Goal: Task Accomplishment & Management: Use online tool/utility

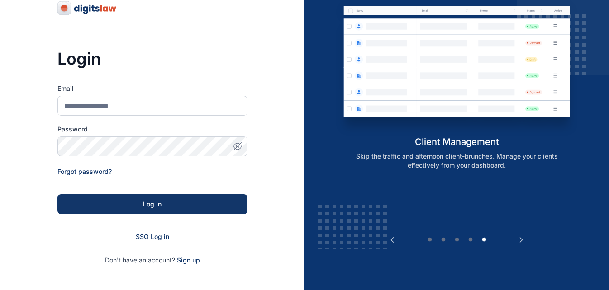
scroll to position [44, 0]
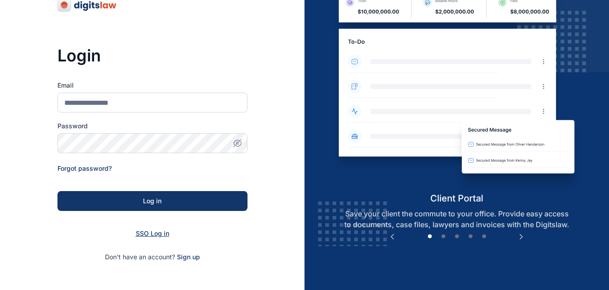
click at [157, 233] on span "SSO Log in" at bounding box center [152, 234] width 33 height 8
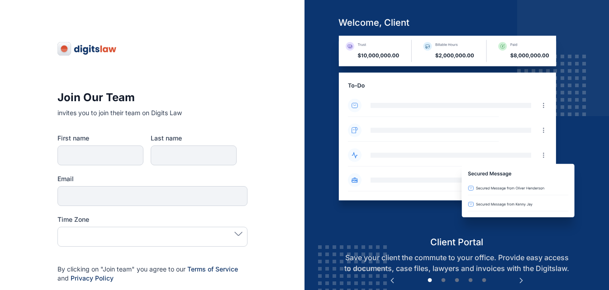
type input "*****"
type input "*********"
type input "**********"
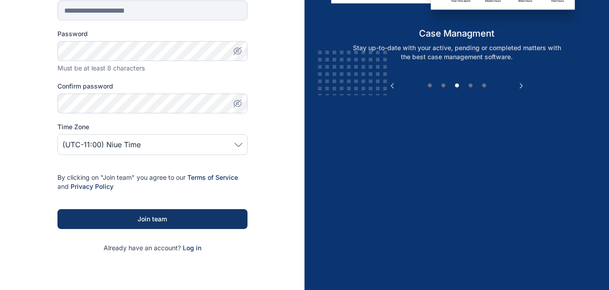
scroll to position [177, 0]
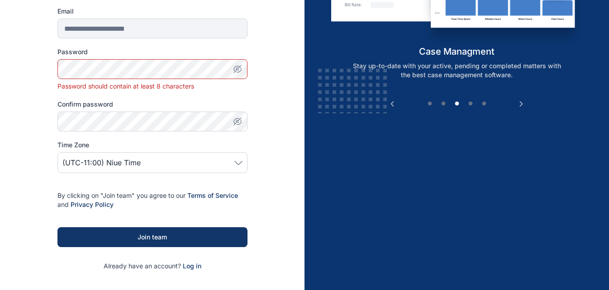
click at [238, 71] on icon "button" at bounding box center [237, 69] width 9 height 9
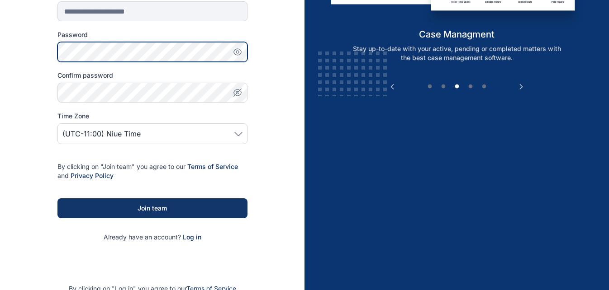
scroll to position [199, 0]
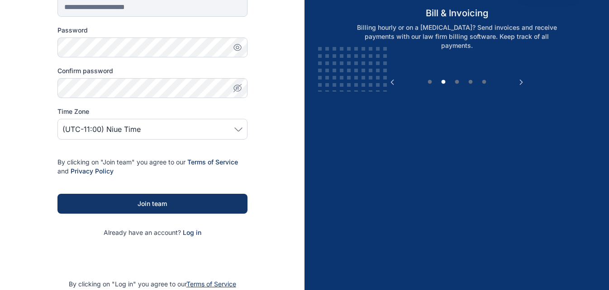
click at [238, 92] on icon "button" at bounding box center [237, 88] width 9 height 9
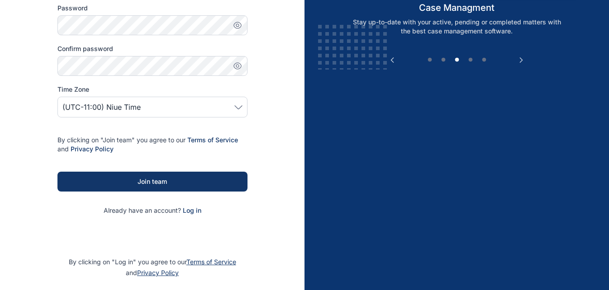
scroll to position [221, 0]
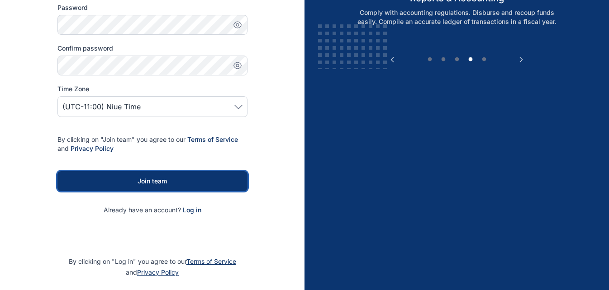
click at [161, 179] on div "Join team" at bounding box center [152, 181] width 161 height 9
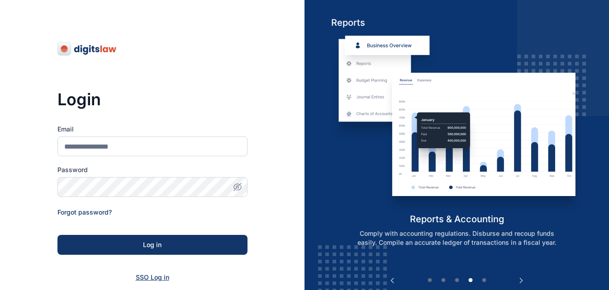
click at [159, 278] on span "SSO Log in" at bounding box center [152, 278] width 33 height 8
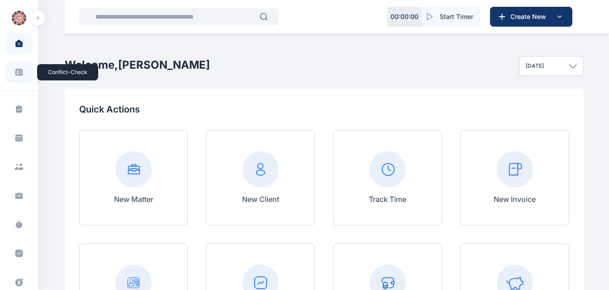
click at [18, 77] on span at bounding box center [19, 72] width 24 height 20
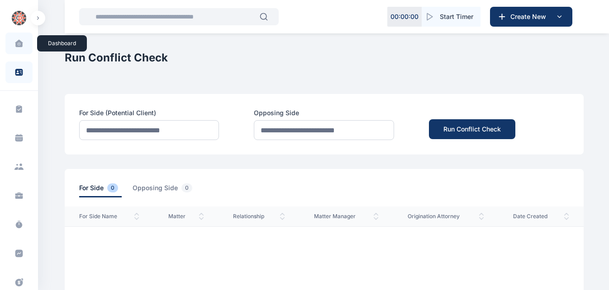
click at [18, 49] on span at bounding box center [19, 43] width 23 height 19
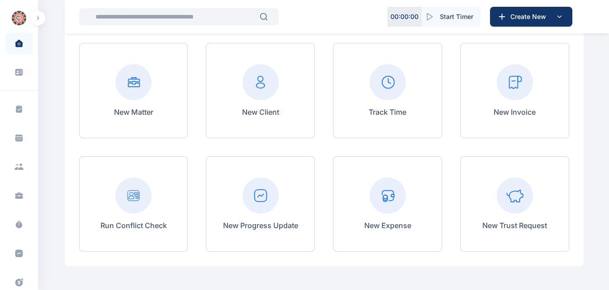
scroll to position [82, 0]
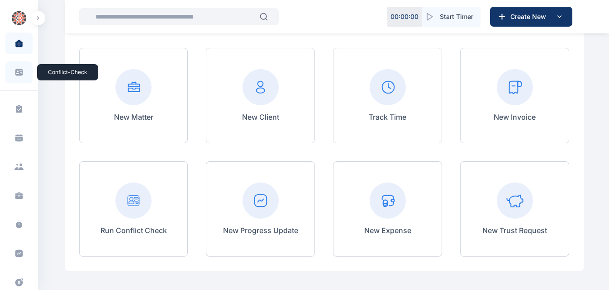
click at [17, 76] on icon at bounding box center [18, 72] width 9 height 9
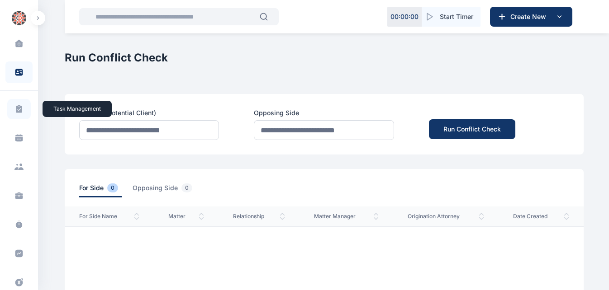
click at [22, 114] on span at bounding box center [19, 109] width 24 height 20
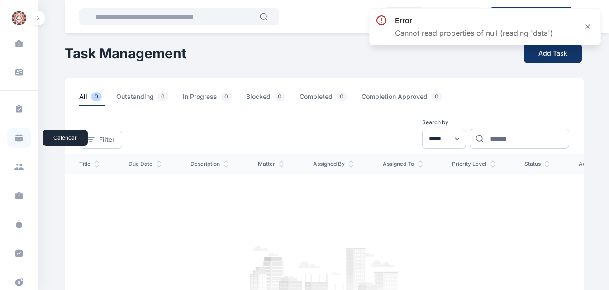
click at [19, 137] on icon at bounding box center [18, 137] width 9 height 9
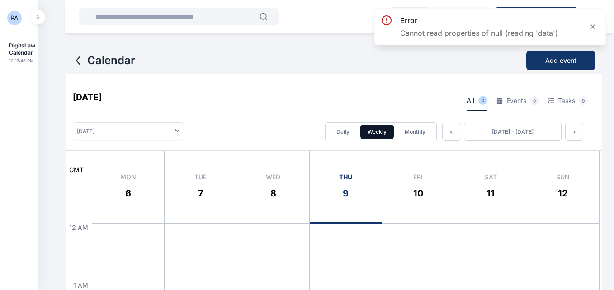
click at [36, 22] on button "button" at bounding box center [38, 17] width 14 height 14
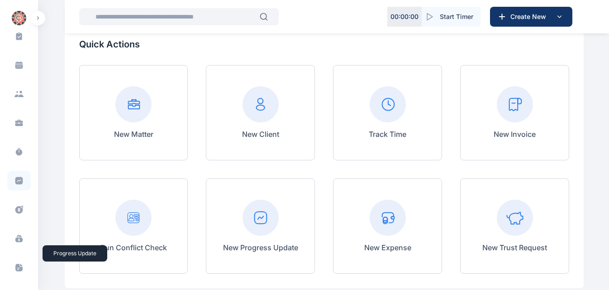
scroll to position [79, 0]
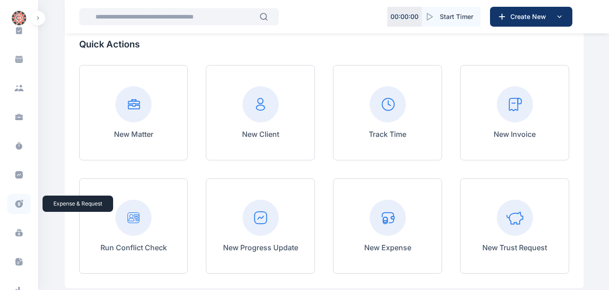
click at [20, 207] on icon at bounding box center [19, 204] width 8 height 8
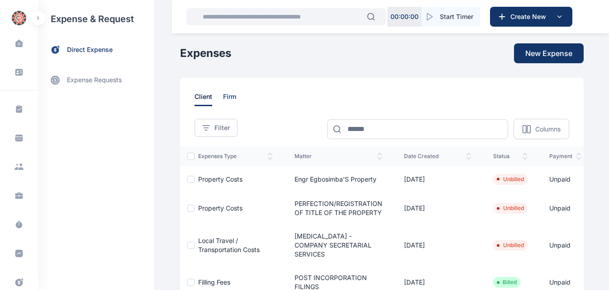
click at [223, 97] on span "firm" at bounding box center [229, 99] width 13 height 14
